Goal: Task Accomplishment & Management: Manage account settings

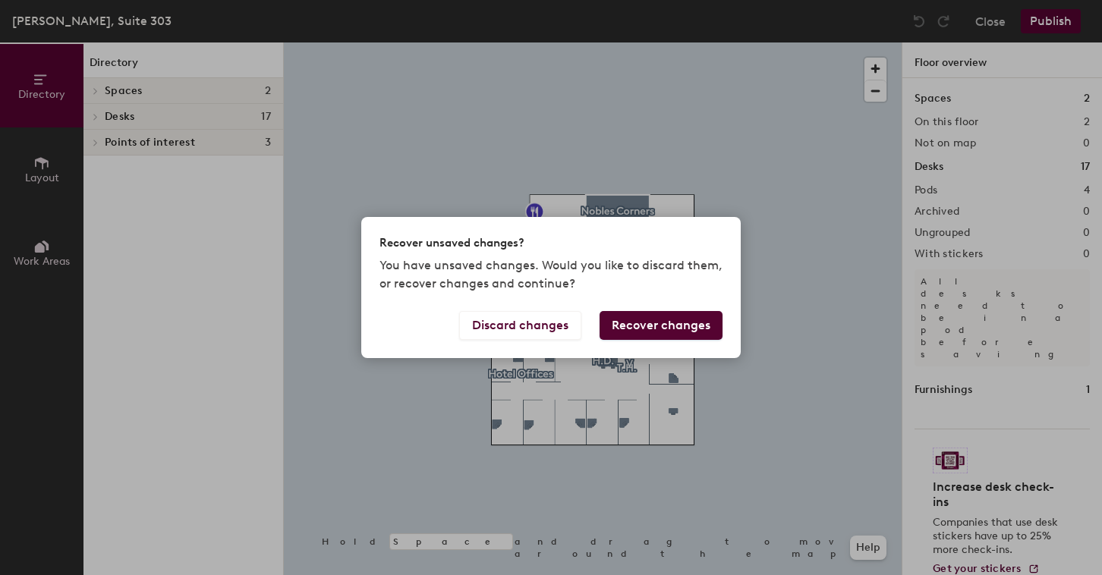
click at [404, 150] on div "Recover unsaved changes? You have unsaved changes. Would you like to discard th…" at bounding box center [551, 287] width 1102 height 575
click at [636, 324] on button "Recover changes" at bounding box center [660, 325] width 123 height 29
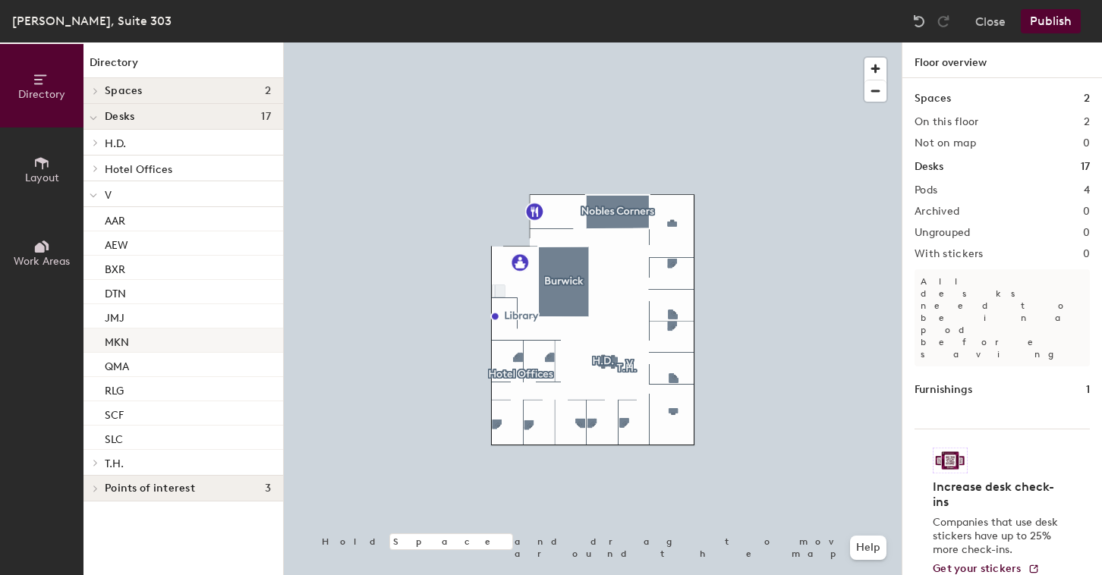
click at [146, 346] on div "MKN" at bounding box center [183, 341] width 200 height 24
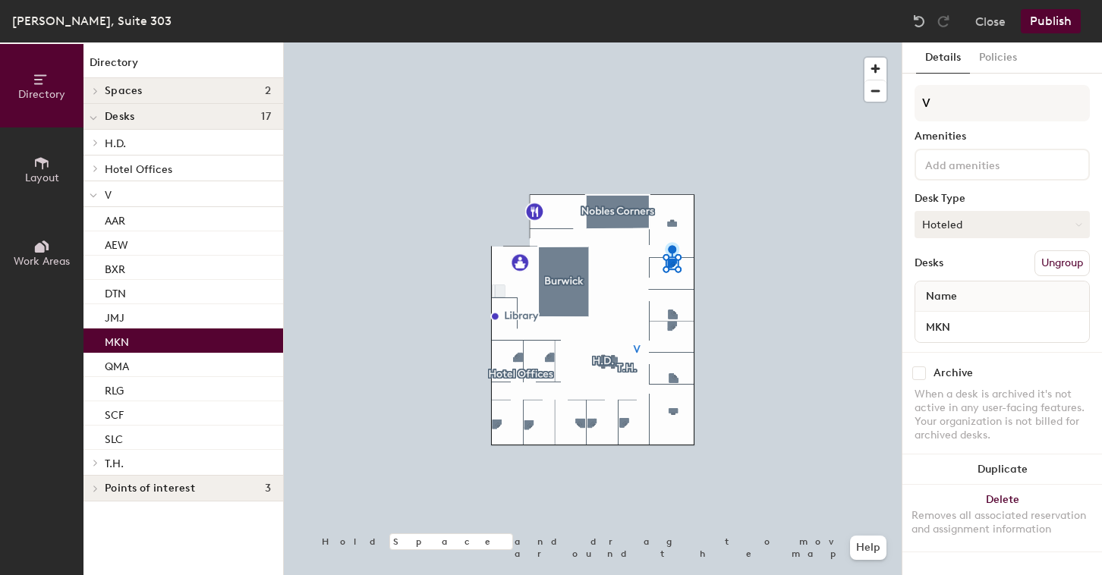
click at [968, 230] on button "Hoteled" at bounding box center [1001, 224] width 175 height 27
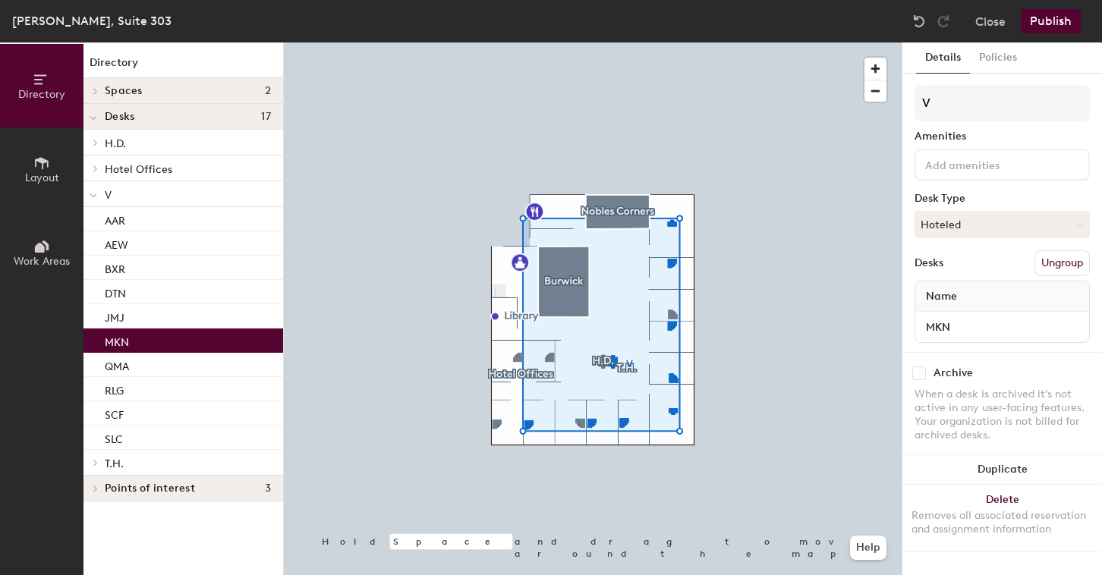
click at [119, 341] on p "MKN" at bounding box center [117, 340] width 24 height 17
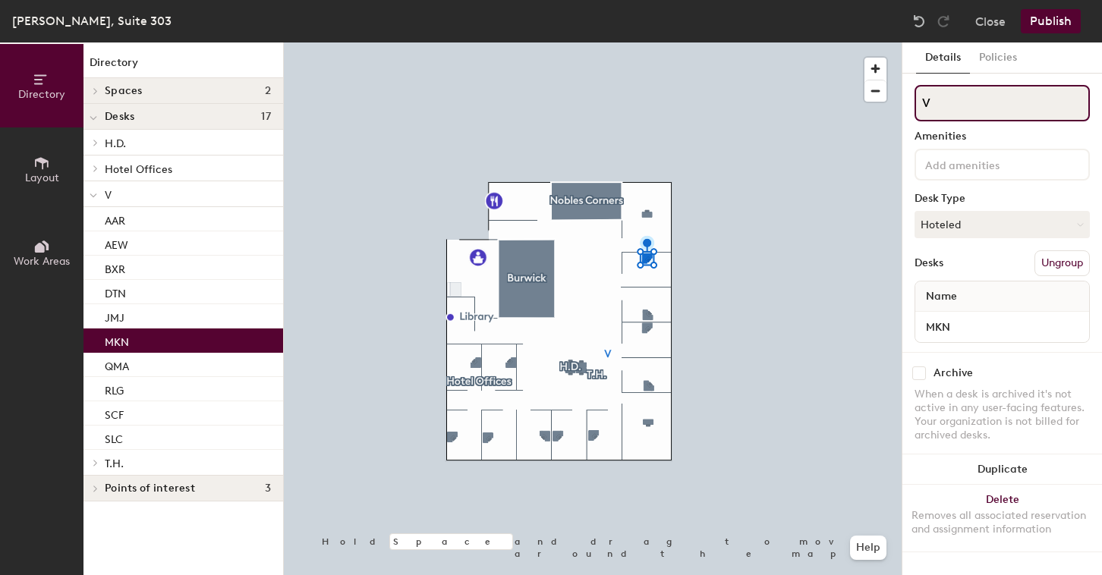
click at [941, 105] on input "V" at bounding box center [1001, 103] width 175 height 36
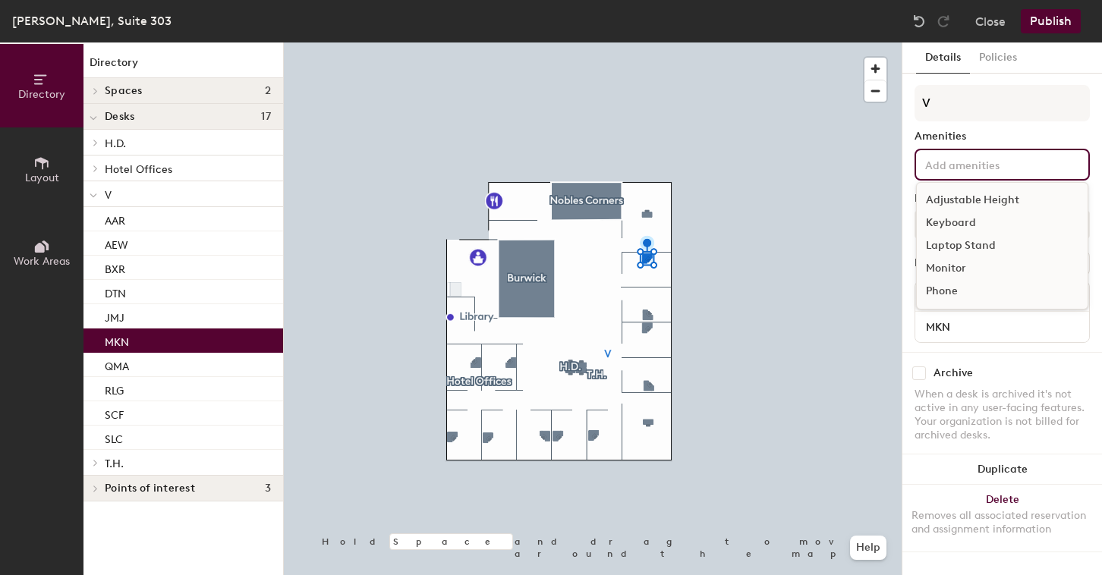
click at [1004, 175] on div "Adjustable Height Keyboard Laptop Stand Monitor Phone" at bounding box center [1001, 165] width 175 height 32
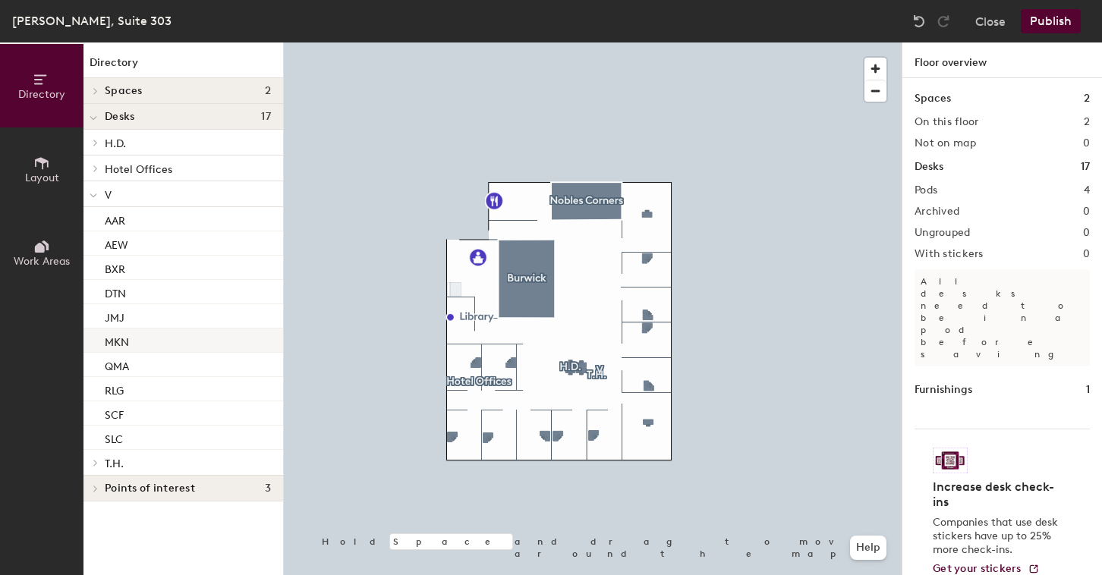
click at [125, 346] on p "MKN" at bounding box center [117, 340] width 24 height 17
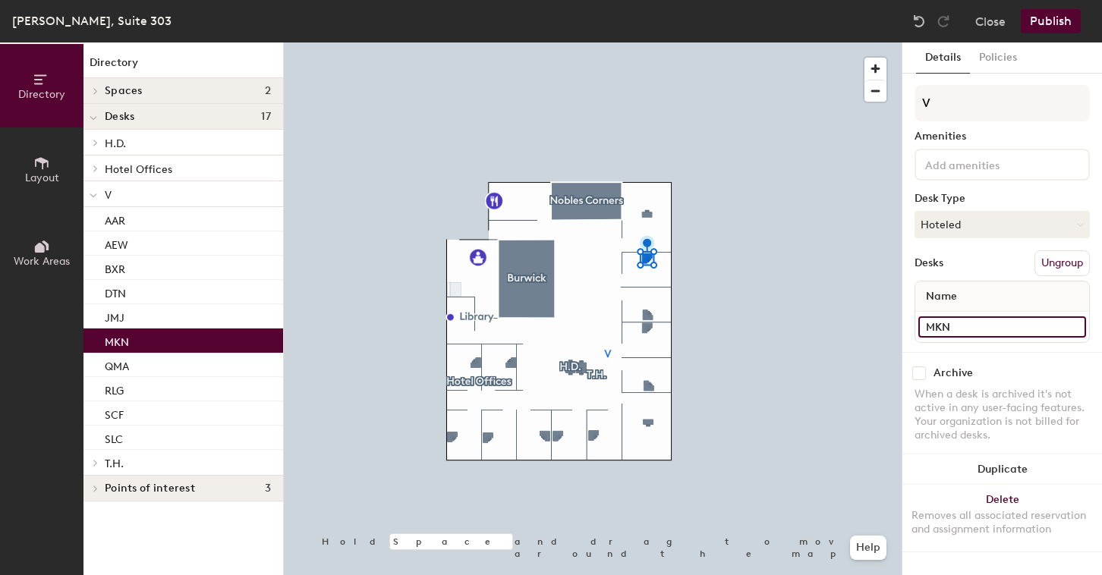
click at [1070, 326] on input "MKN" at bounding box center [1002, 326] width 168 height 21
click at [1059, 263] on button "Ungroup" at bounding box center [1061, 263] width 55 height 26
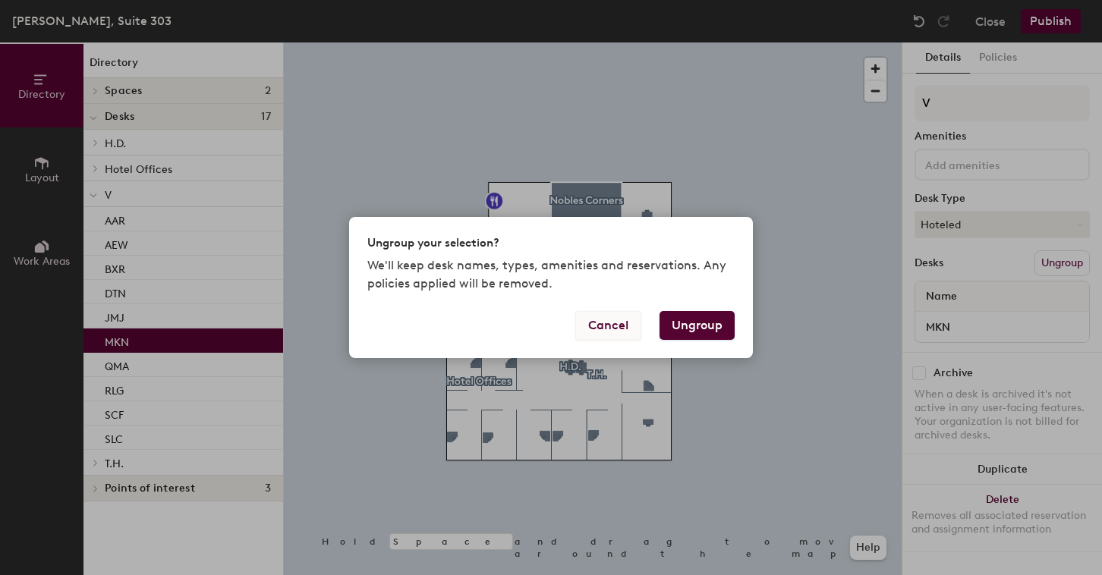
click at [609, 332] on button "Cancel" at bounding box center [608, 325] width 66 height 29
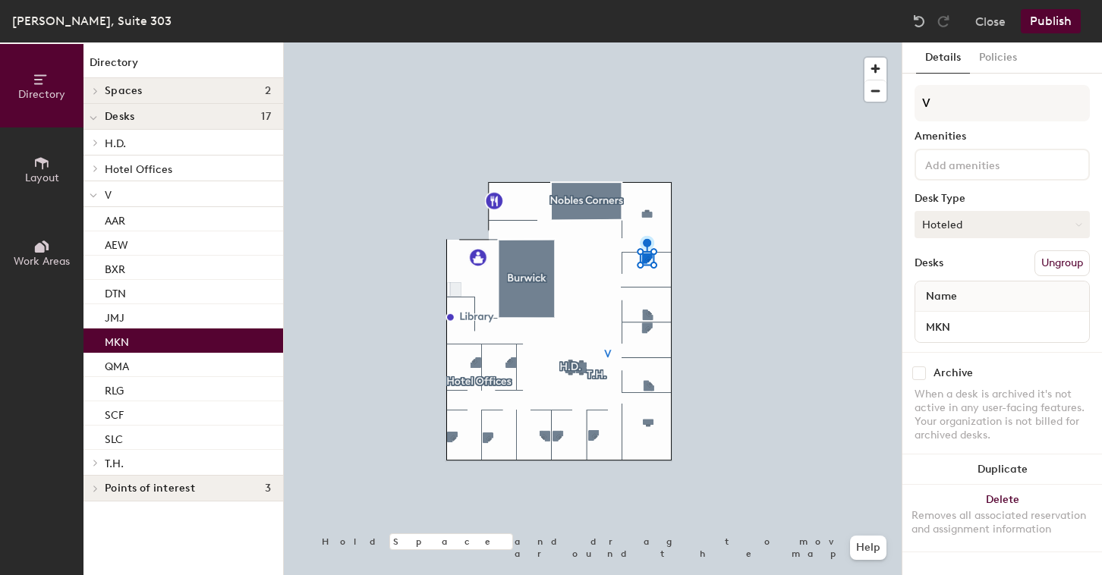
click at [990, 227] on button "Hoteled" at bounding box center [1001, 224] width 175 height 27
click at [945, 273] on div "Assigned" at bounding box center [991, 271] width 152 height 23
